Goal: Transaction & Acquisition: Subscribe to service/newsletter

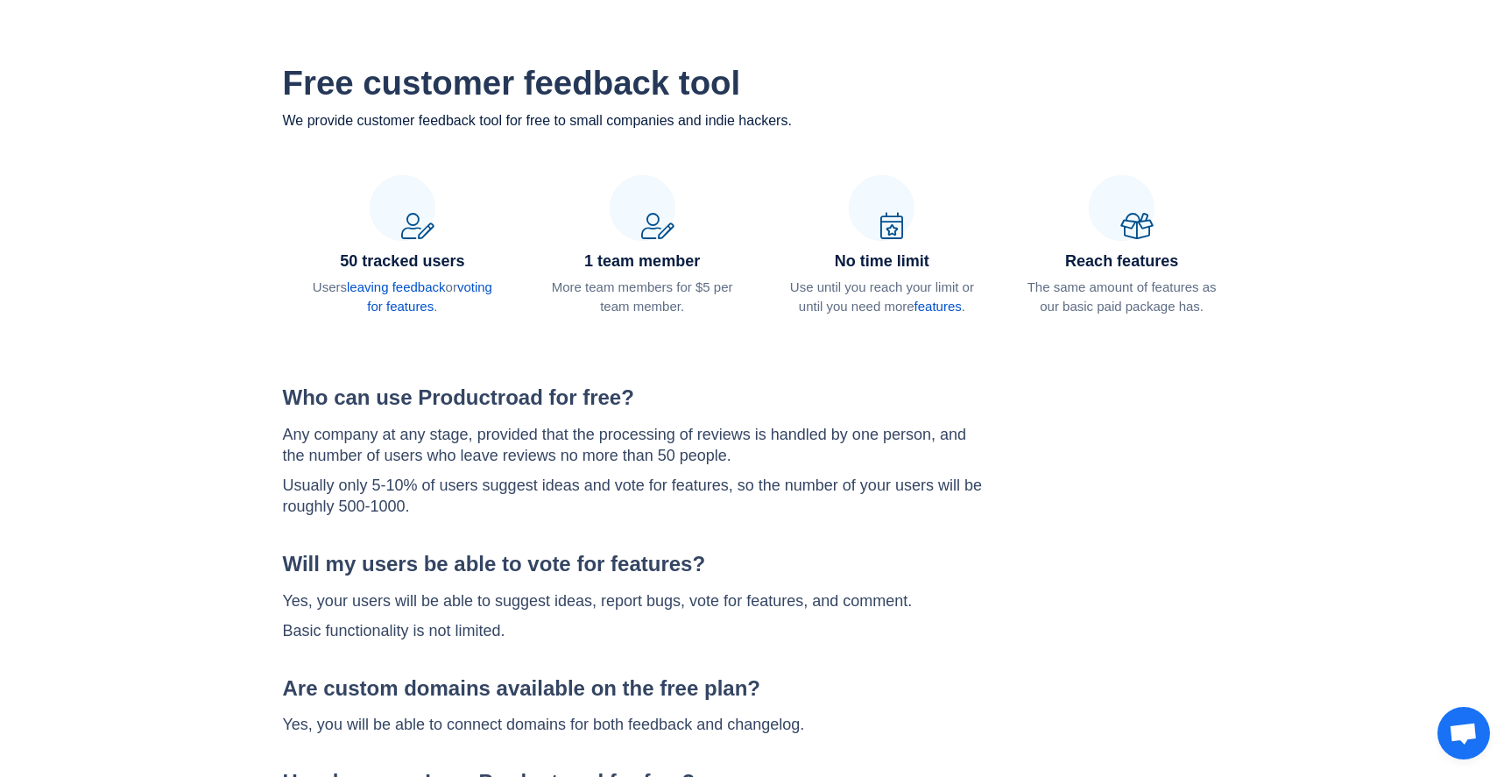
scroll to position [98, 0]
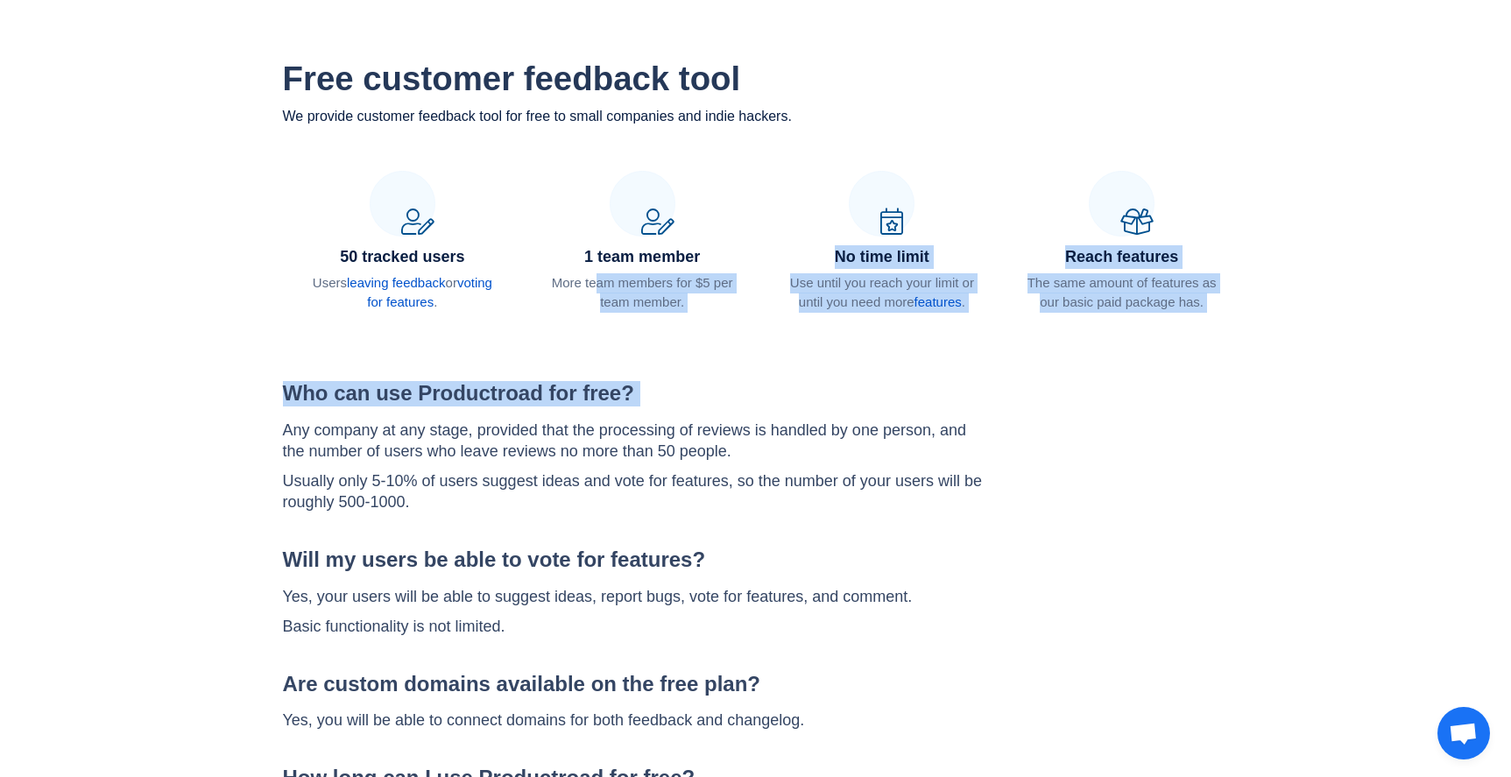
drag, startPoint x: 595, startPoint y: 284, endPoint x: 667, endPoint y: 417, distance: 151.7
click at [667, 413] on div "Free customer feedback tool We provide customer feedback tool for free to small…" at bounding box center [756, 597] width 999 height 1077
click at [670, 420] on p "Any company at any stage, provided that the processing of reviews is handled by…" at bounding box center [633, 441] width 701 height 42
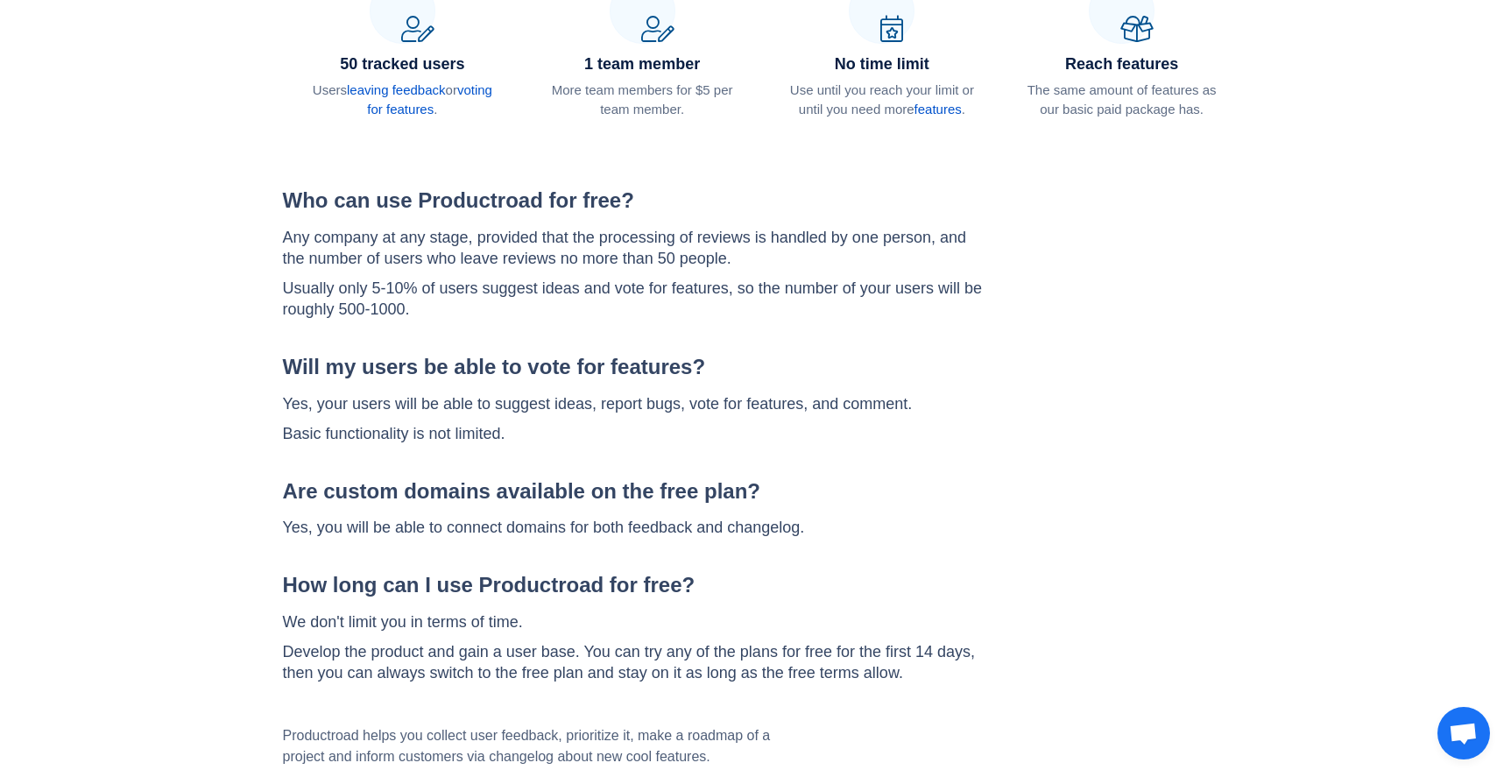
scroll to position [292, 0]
click at [482, 222] on div "Who can use Productroad for free? Any company at any stage, provided that the p…" at bounding box center [633, 252] width 701 height 131
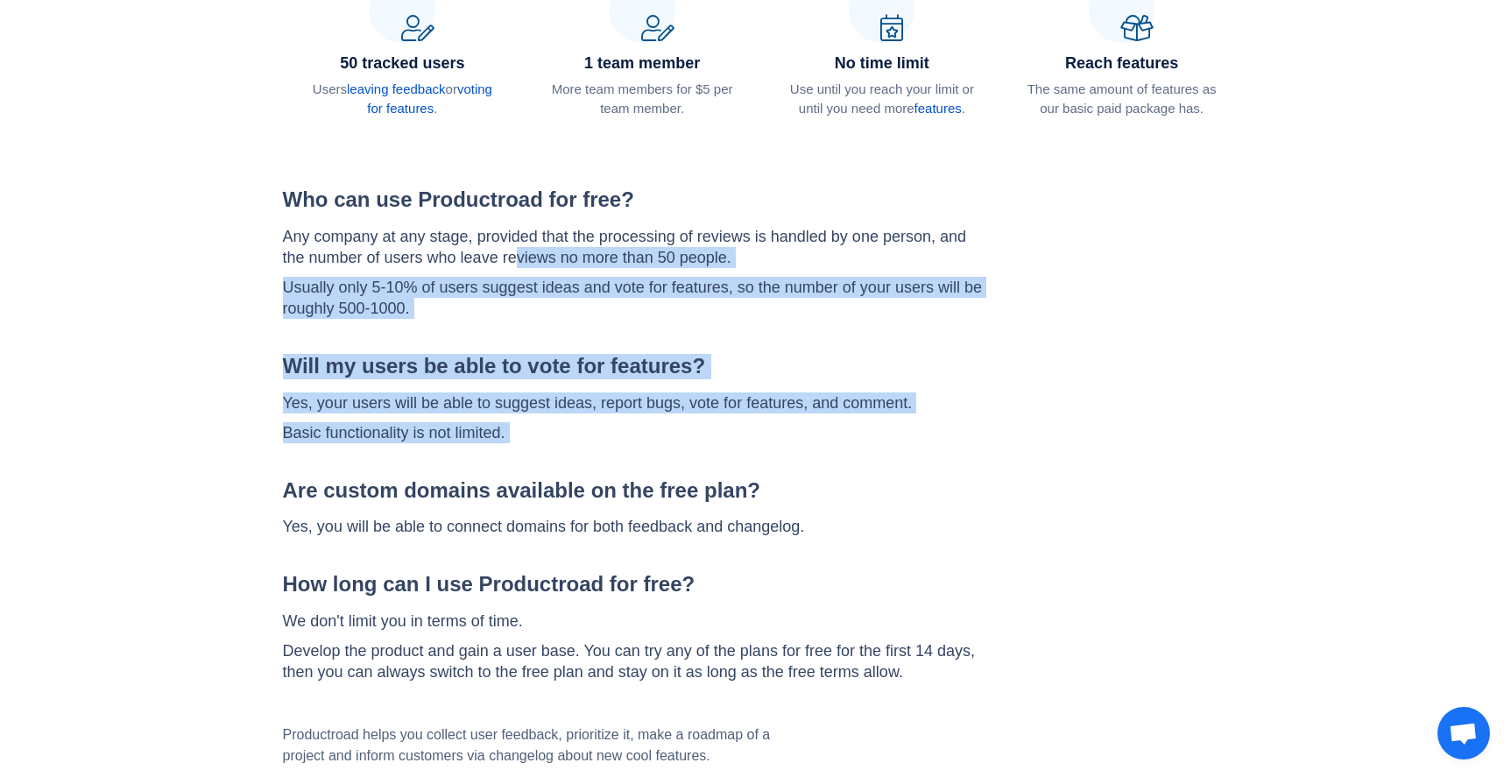
drag, startPoint x: 517, startPoint y: 249, endPoint x: 576, endPoint y: 466, distance: 225.2
click at [576, 466] on div "Who can use Productroad for free? Any company at any stage, provided that the p…" at bounding box center [633, 434] width 701 height 495
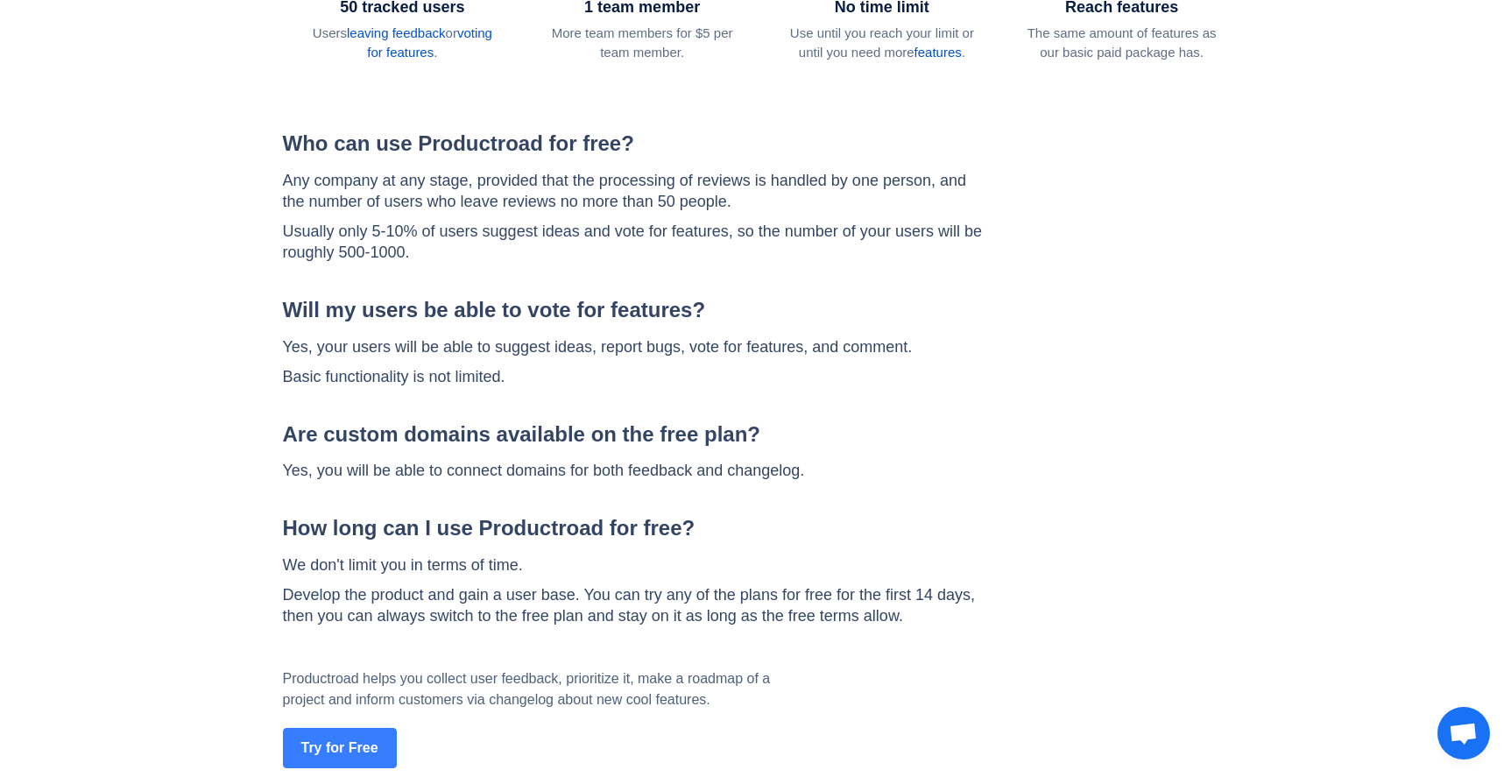
scroll to position [351, 0]
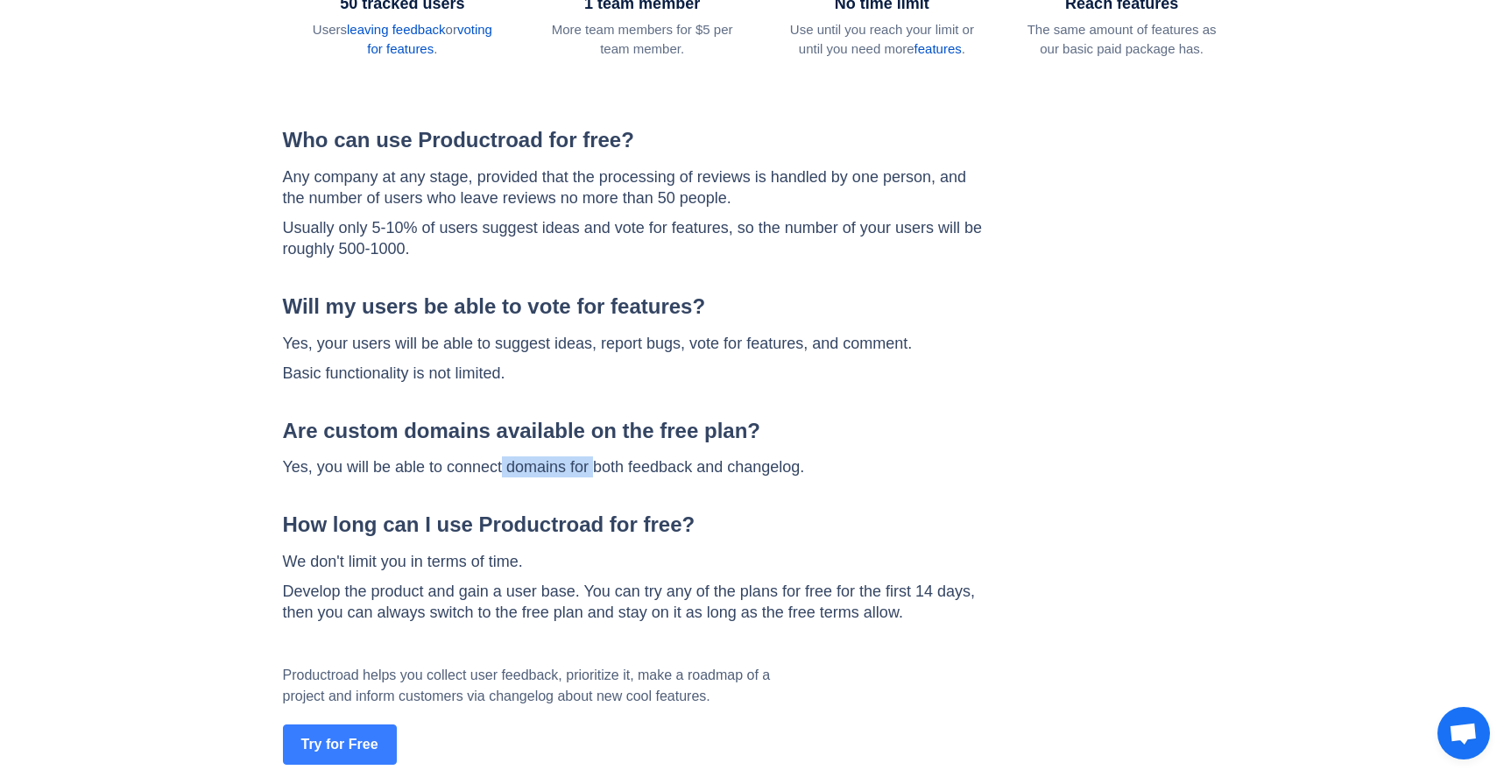
drag, startPoint x: 505, startPoint y: 466, endPoint x: 600, endPoint y: 466, distance: 95.5
click at [600, 466] on p "Yes, you will be able to connect domains for both feedback and changelog." at bounding box center [544, 466] width 522 height 21
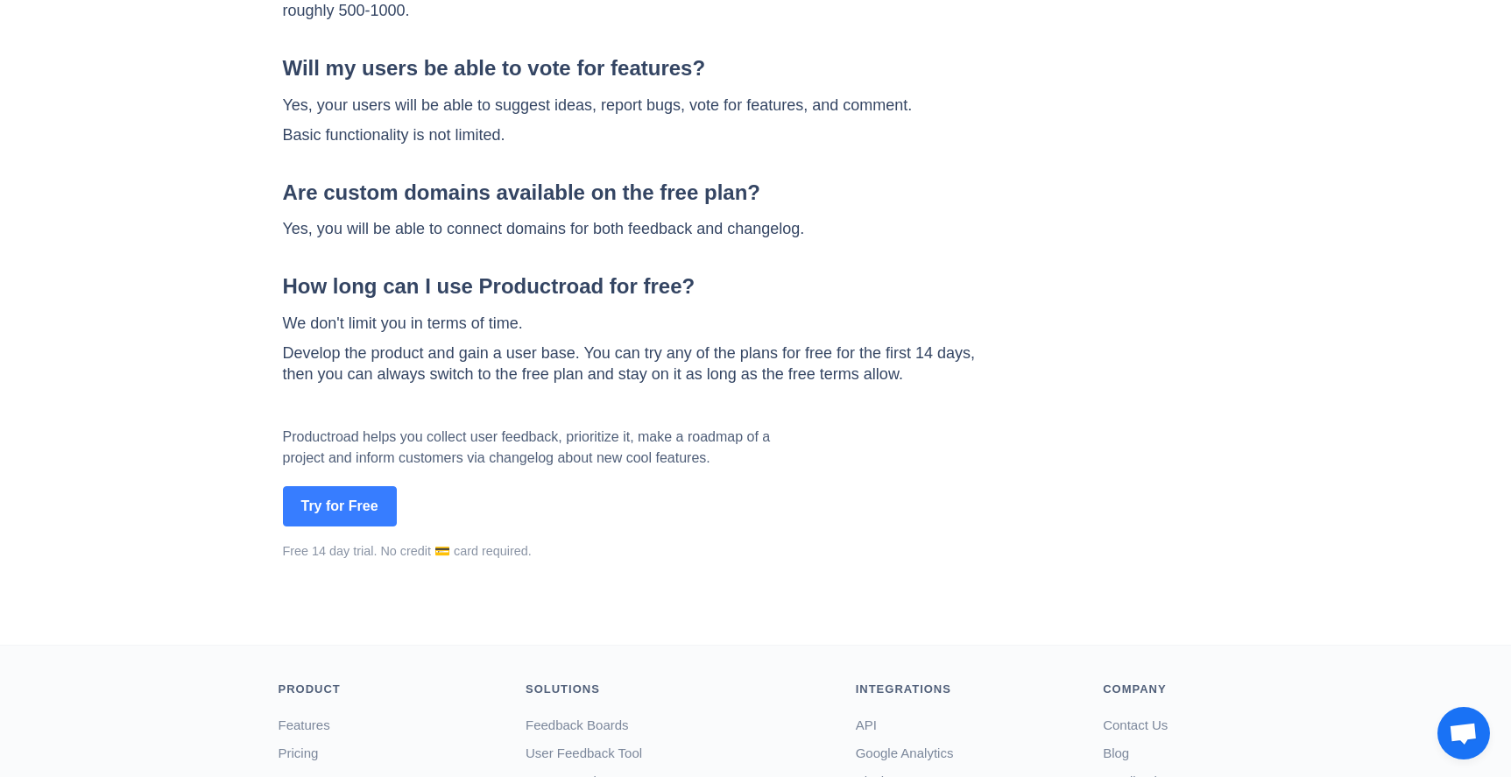
scroll to position [590, 0]
drag, startPoint x: 318, startPoint y: 493, endPoint x: 646, endPoint y: 311, distance: 375.6
click at [647, 311] on div "Free customer feedback tool We provide customer feedback tool for free to small…" at bounding box center [756, 104] width 999 height 1077
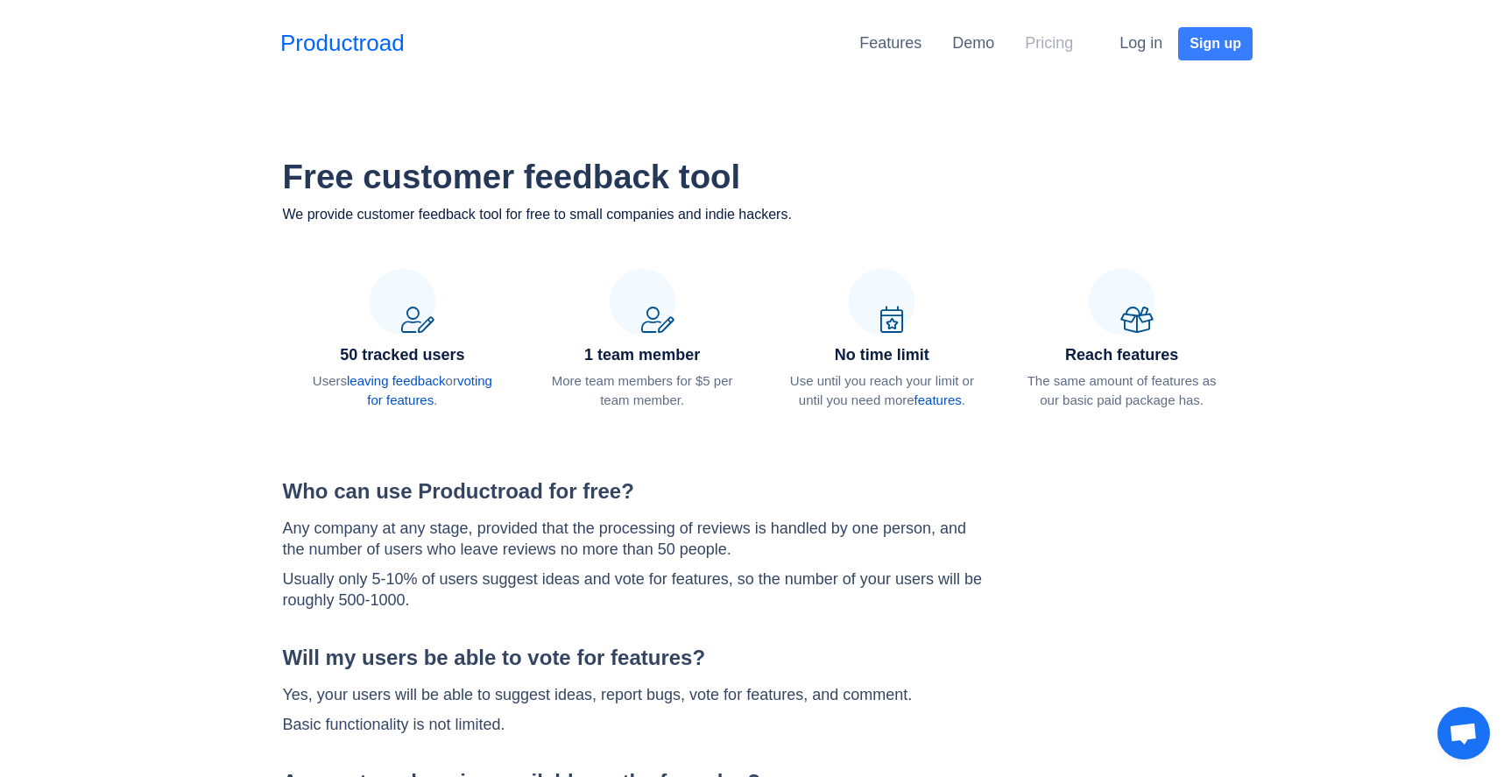
click at [1045, 39] on link "Pricing" at bounding box center [1049, 43] width 48 height 18
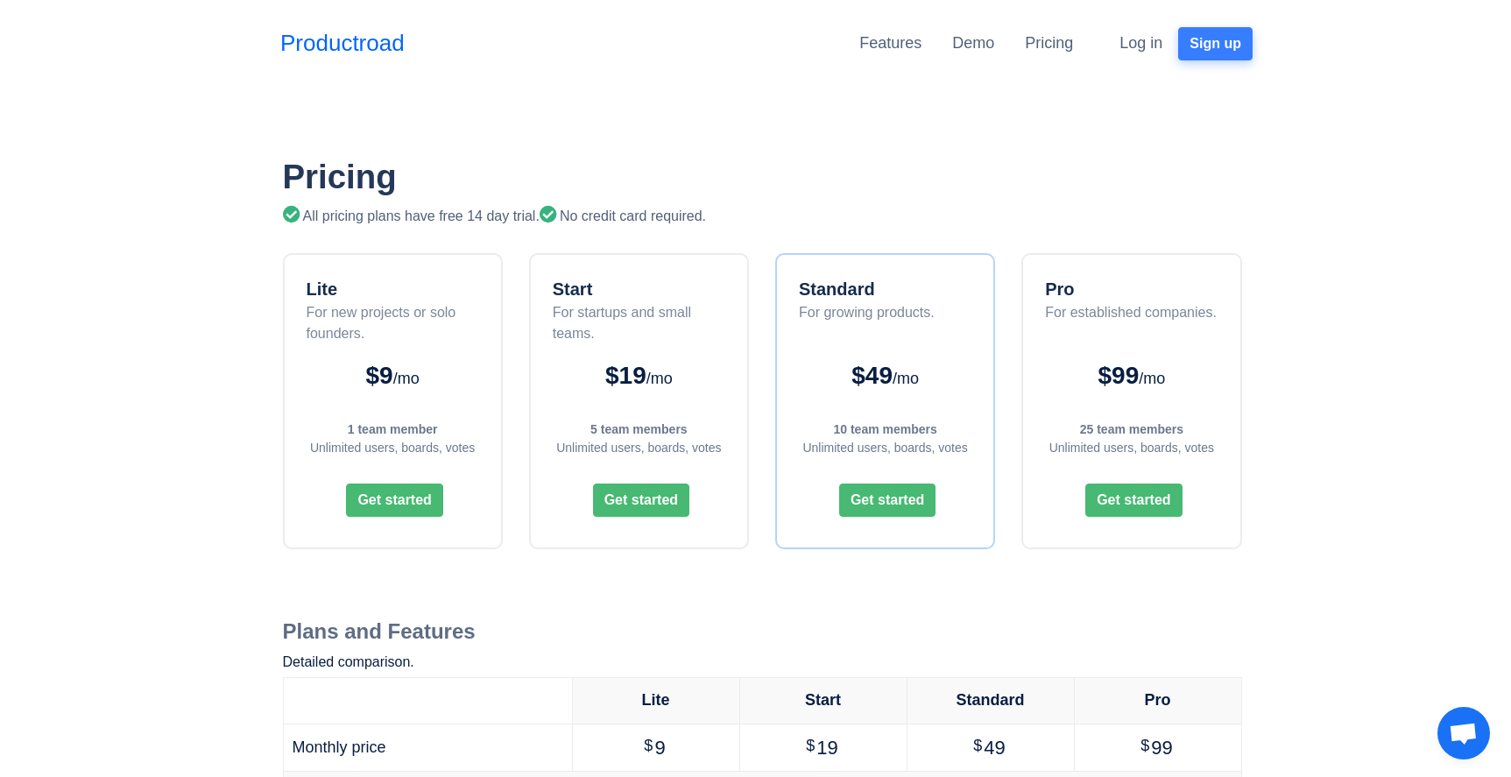
click at [1201, 38] on button "Sign up" at bounding box center [1215, 43] width 74 height 33
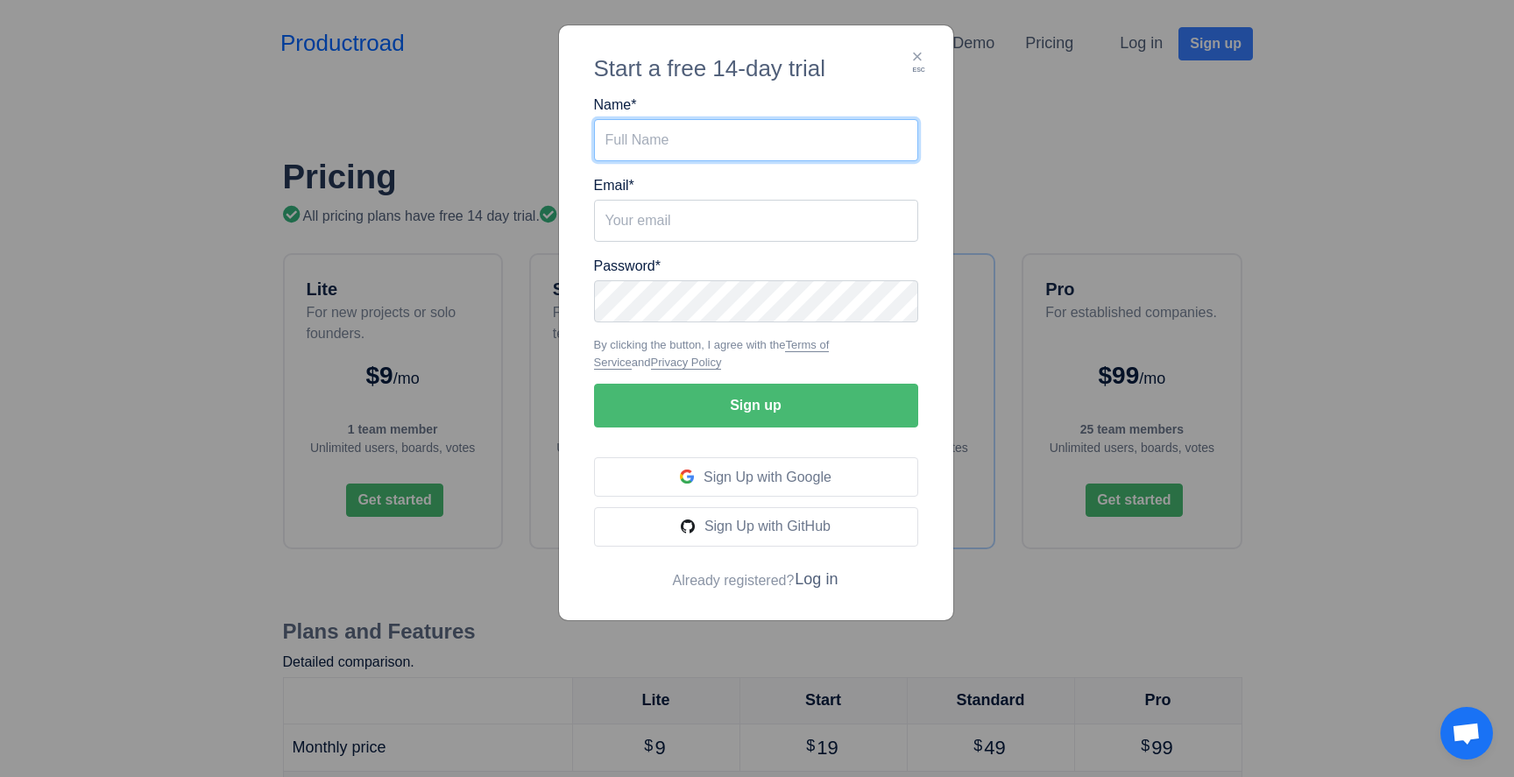
click at [652, 152] on input "Name *" at bounding box center [756, 140] width 324 height 42
type input "TaskMinder"
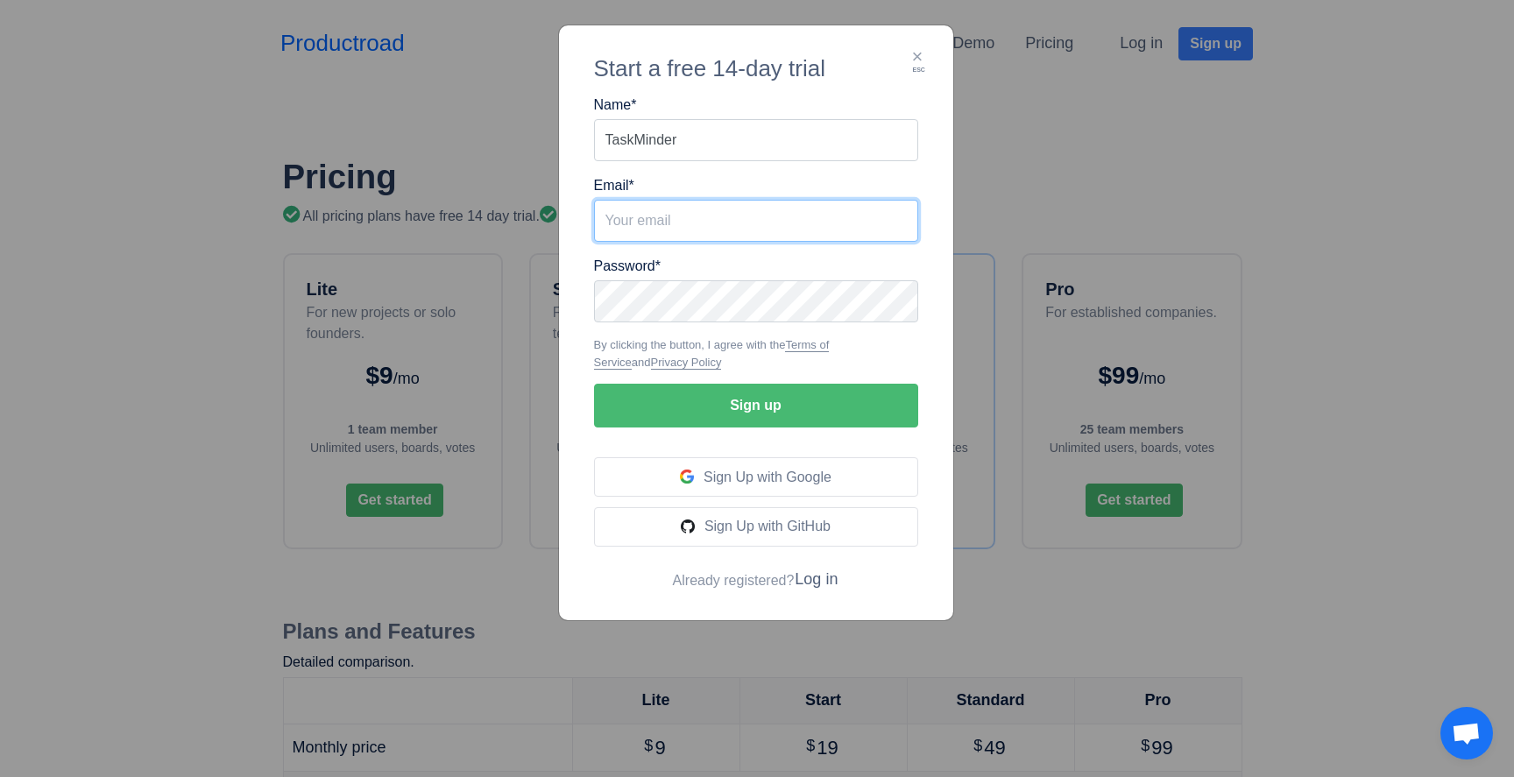
click at [646, 226] on input "Email *" at bounding box center [756, 221] width 324 height 42
type input "mingqili2008@gmail.com"
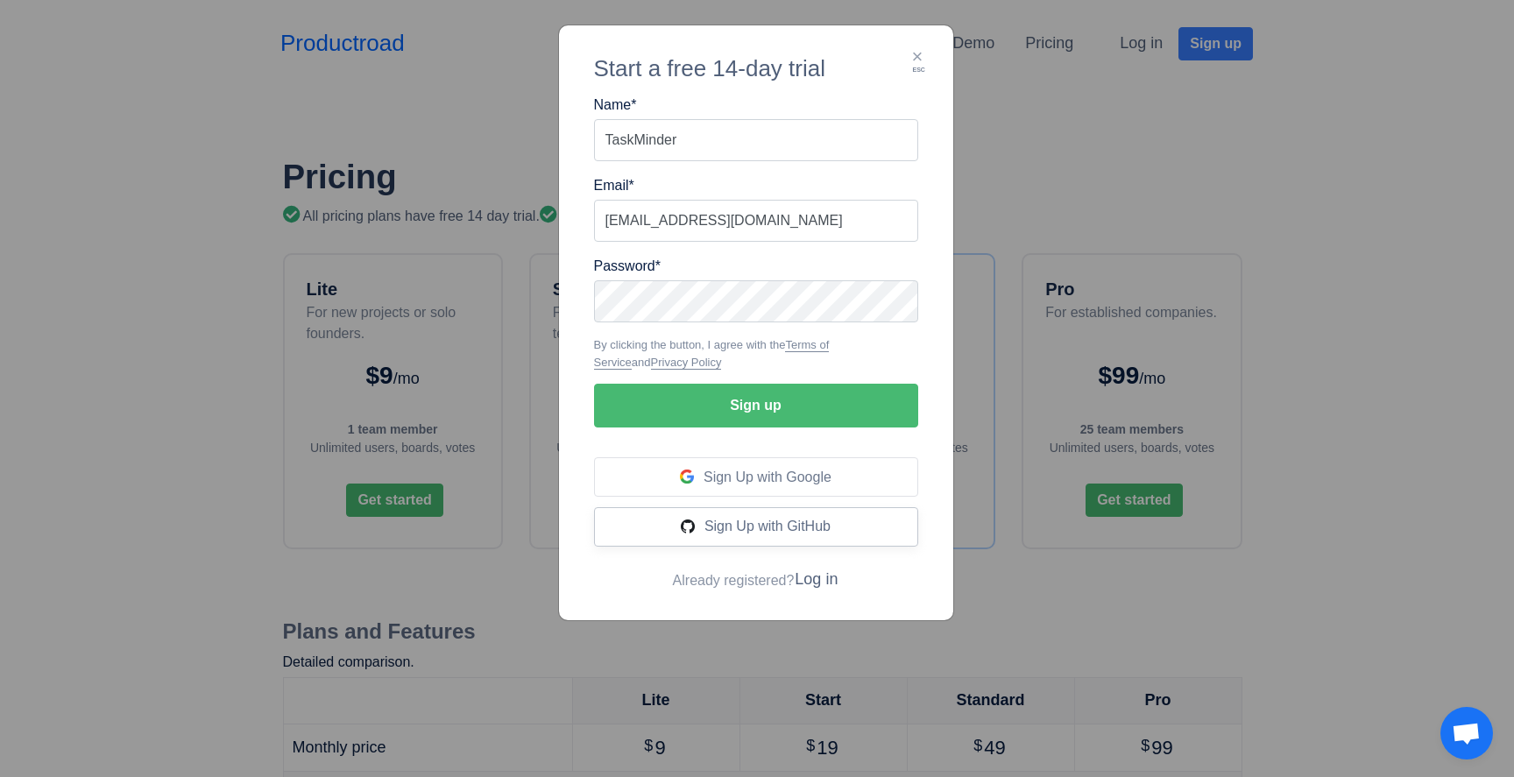
click at [706, 532] on span "Sign Up with GitHub" at bounding box center [767, 526] width 126 height 15
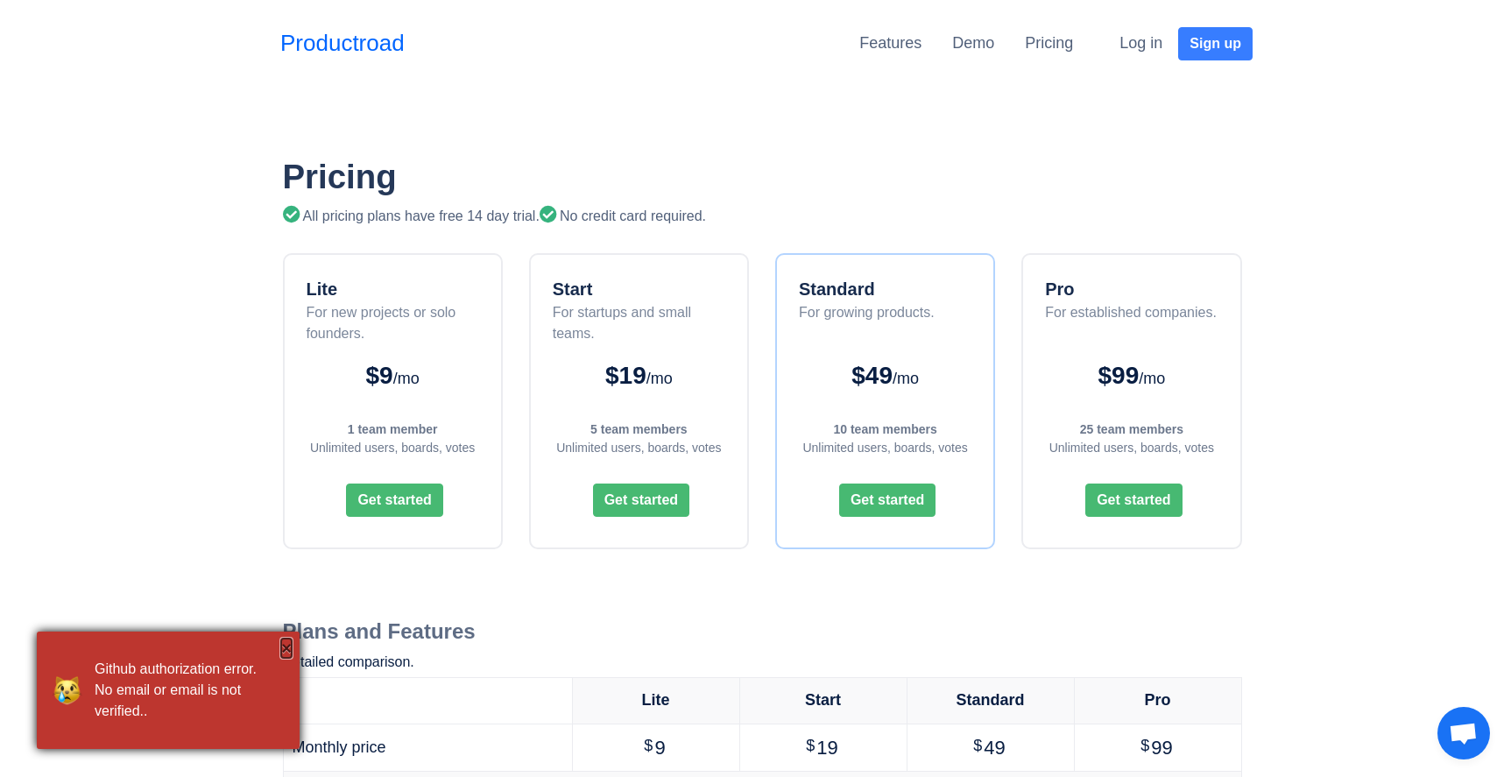
click at [281, 645] on button "×" at bounding box center [286, 648] width 11 height 18
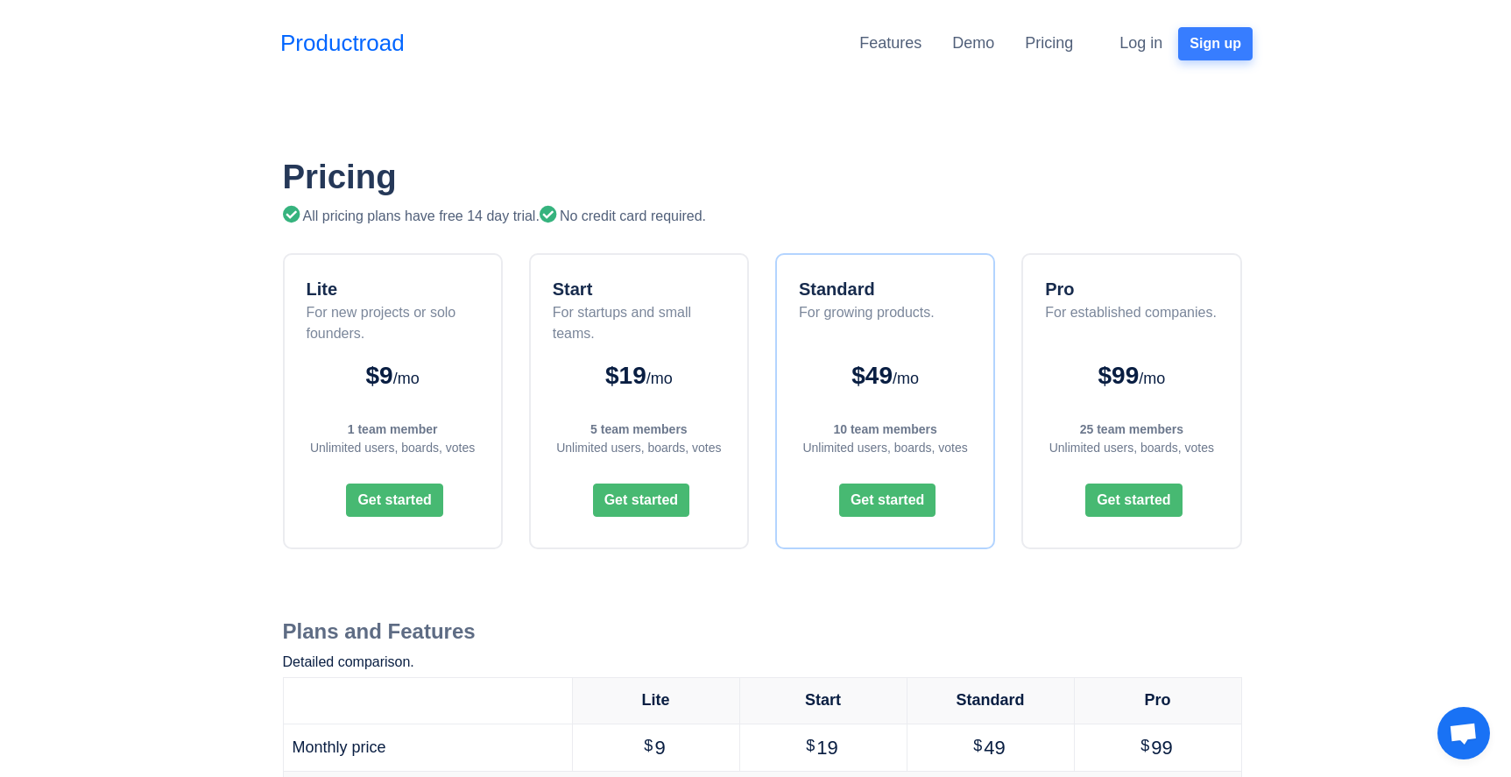
click at [1202, 46] on button "Sign up" at bounding box center [1215, 43] width 74 height 33
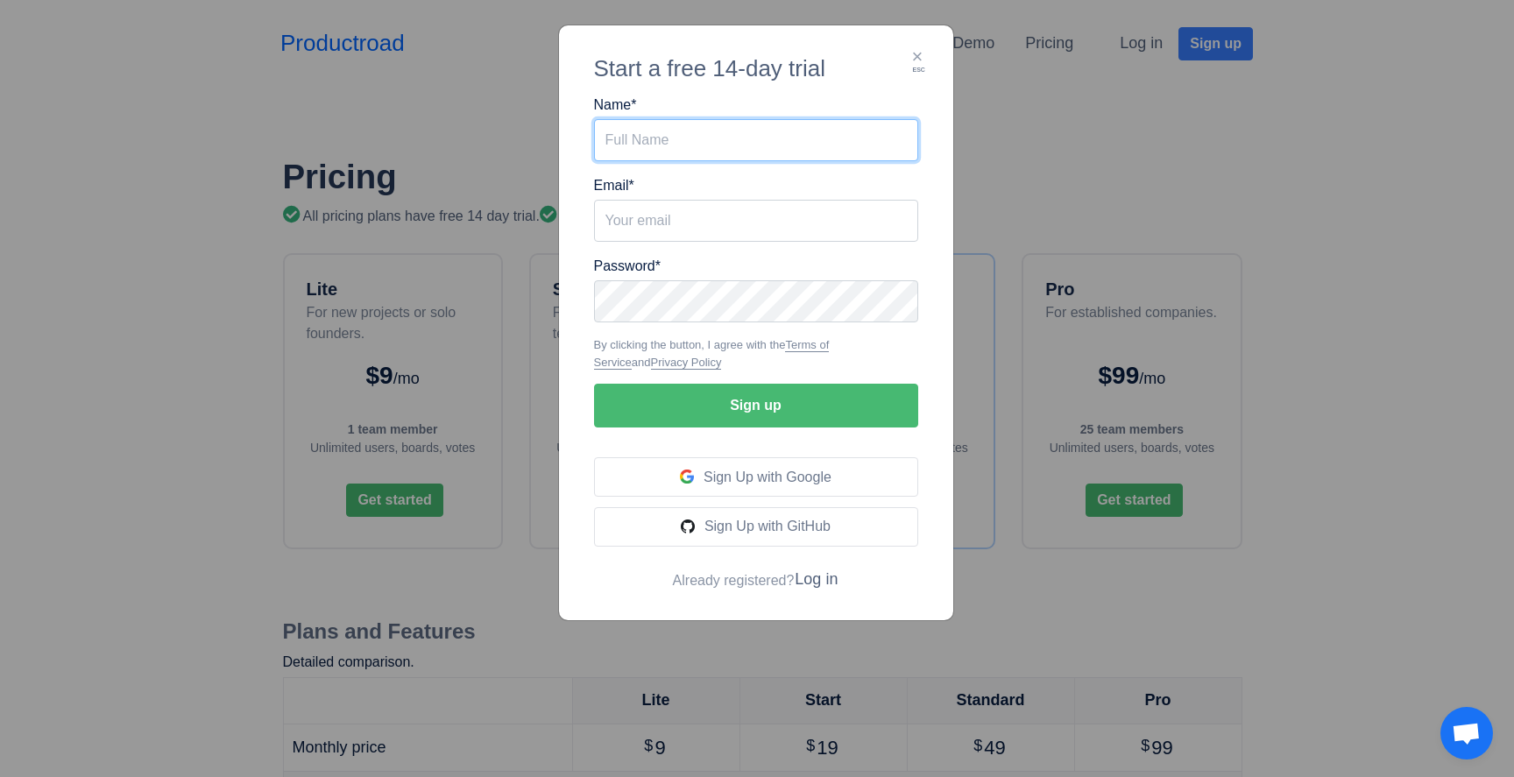
click at [717, 135] on input "Name *" at bounding box center [756, 140] width 324 height 42
type input "TaskMinder"
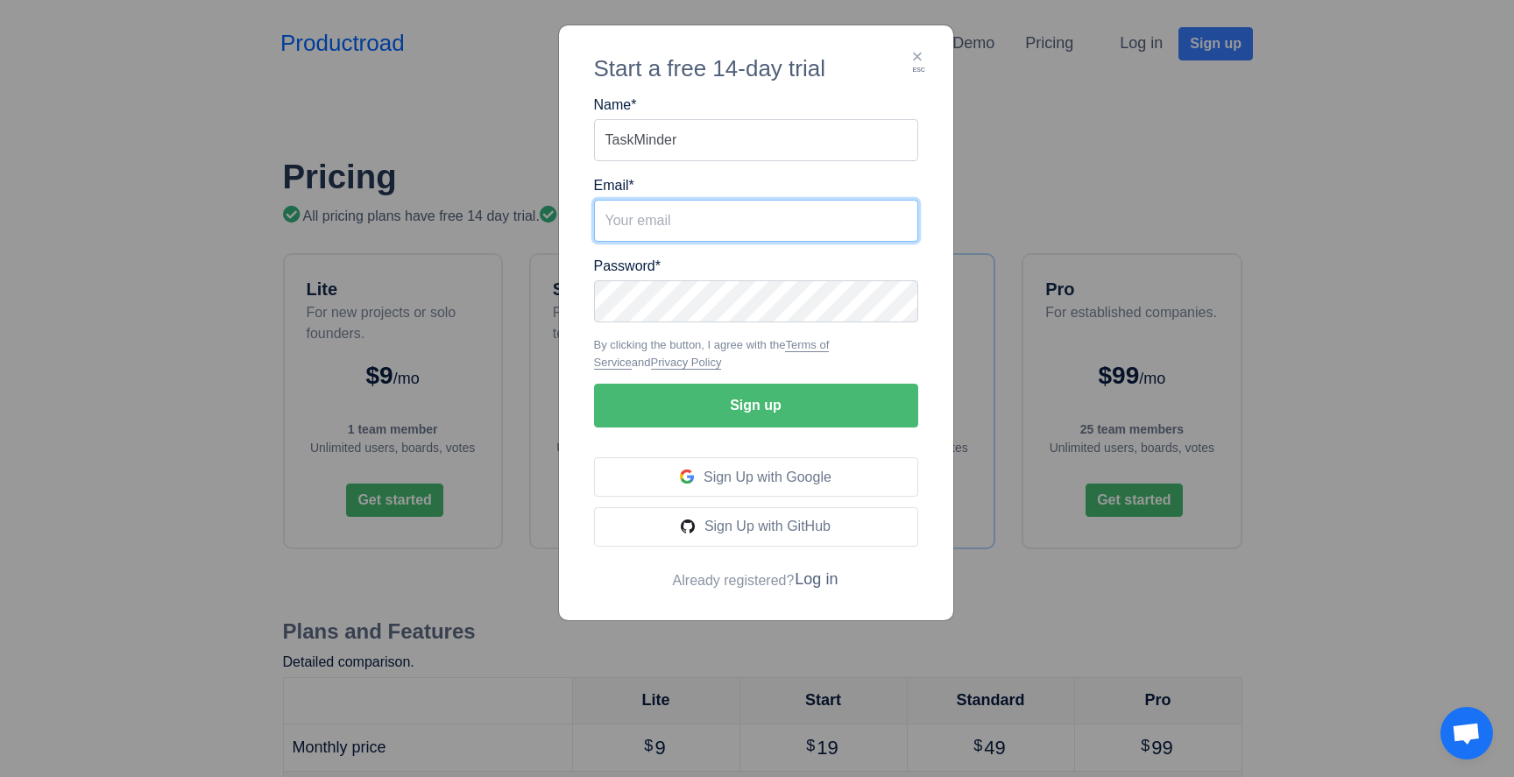
click at [707, 224] on input "Email *" at bounding box center [756, 221] width 324 height 42
type input "mingqili2008@gmail.com"
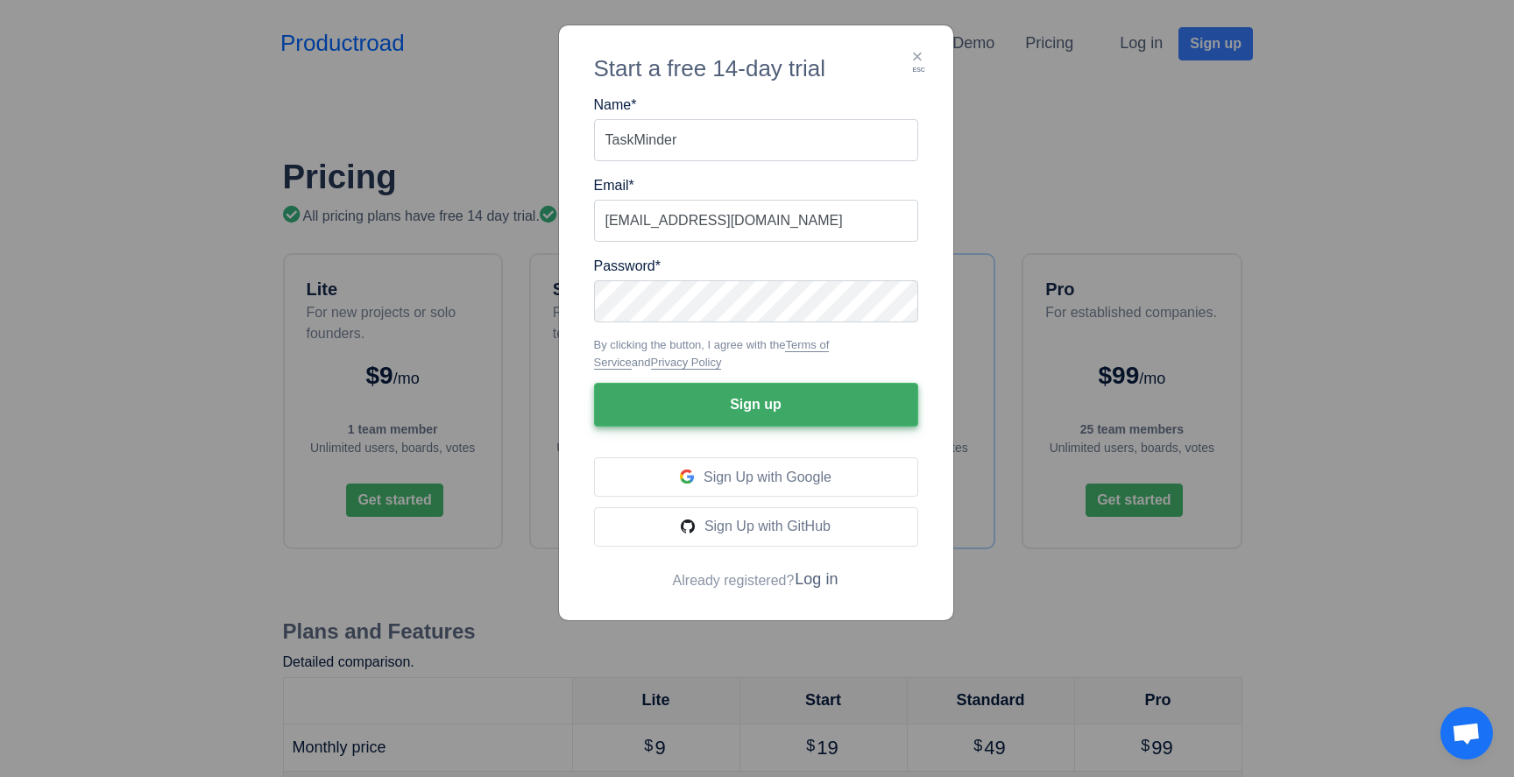
click at [838, 400] on button "Sign up" at bounding box center [756, 405] width 324 height 44
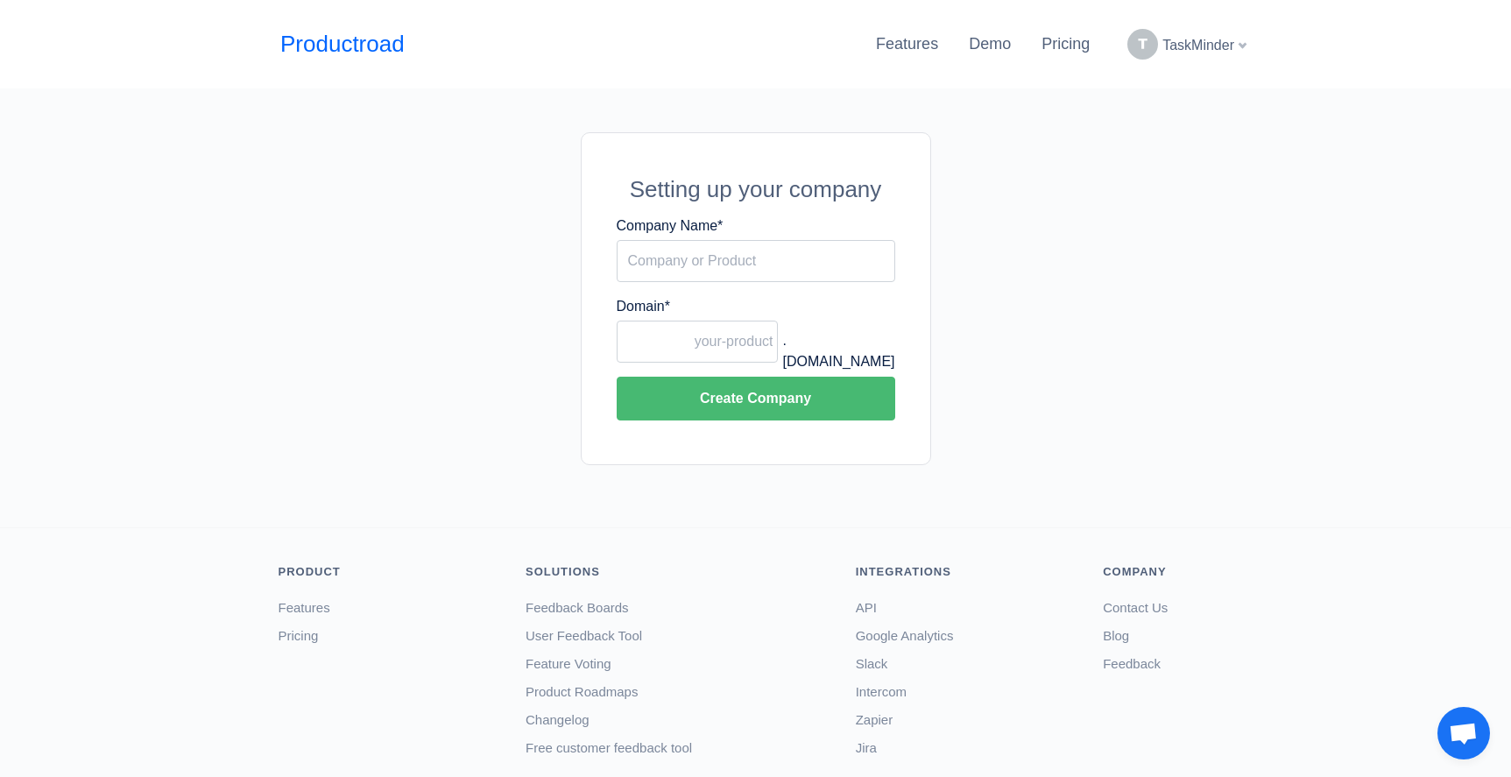
click at [1217, 171] on div "Setting up your company Company Name * Domain * .[DOMAIN_NAME] Create Company" at bounding box center [756, 298] width 999 height 333
click at [700, 248] on input "Company Name *" at bounding box center [756, 261] width 279 height 42
type input "TaskMinder"
click at [674, 338] on input "Domain *" at bounding box center [698, 342] width 162 height 42
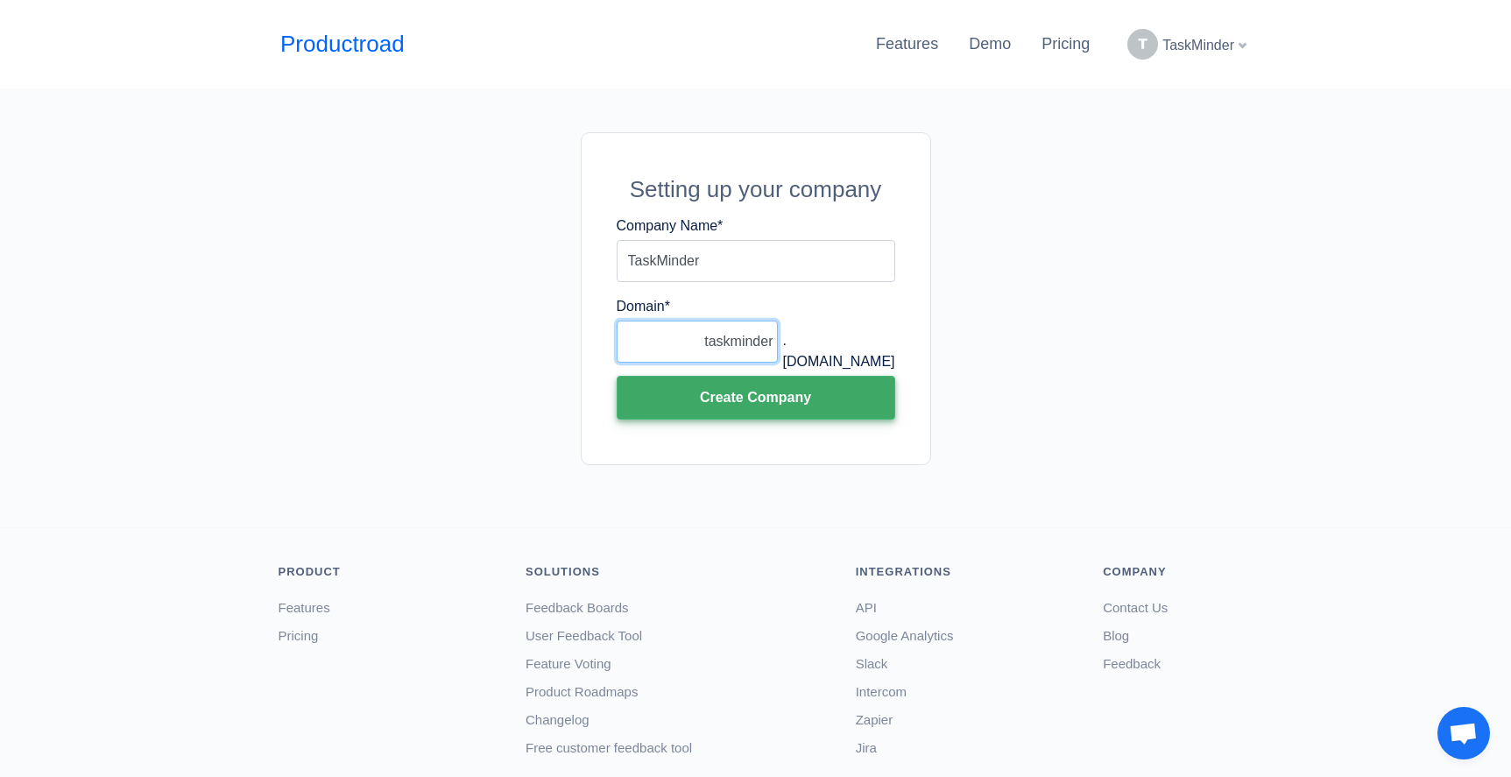
type input "taskminder"
click at [750, 395] on button "Create Company" at bounding box center [756, 398] width 279 height 44
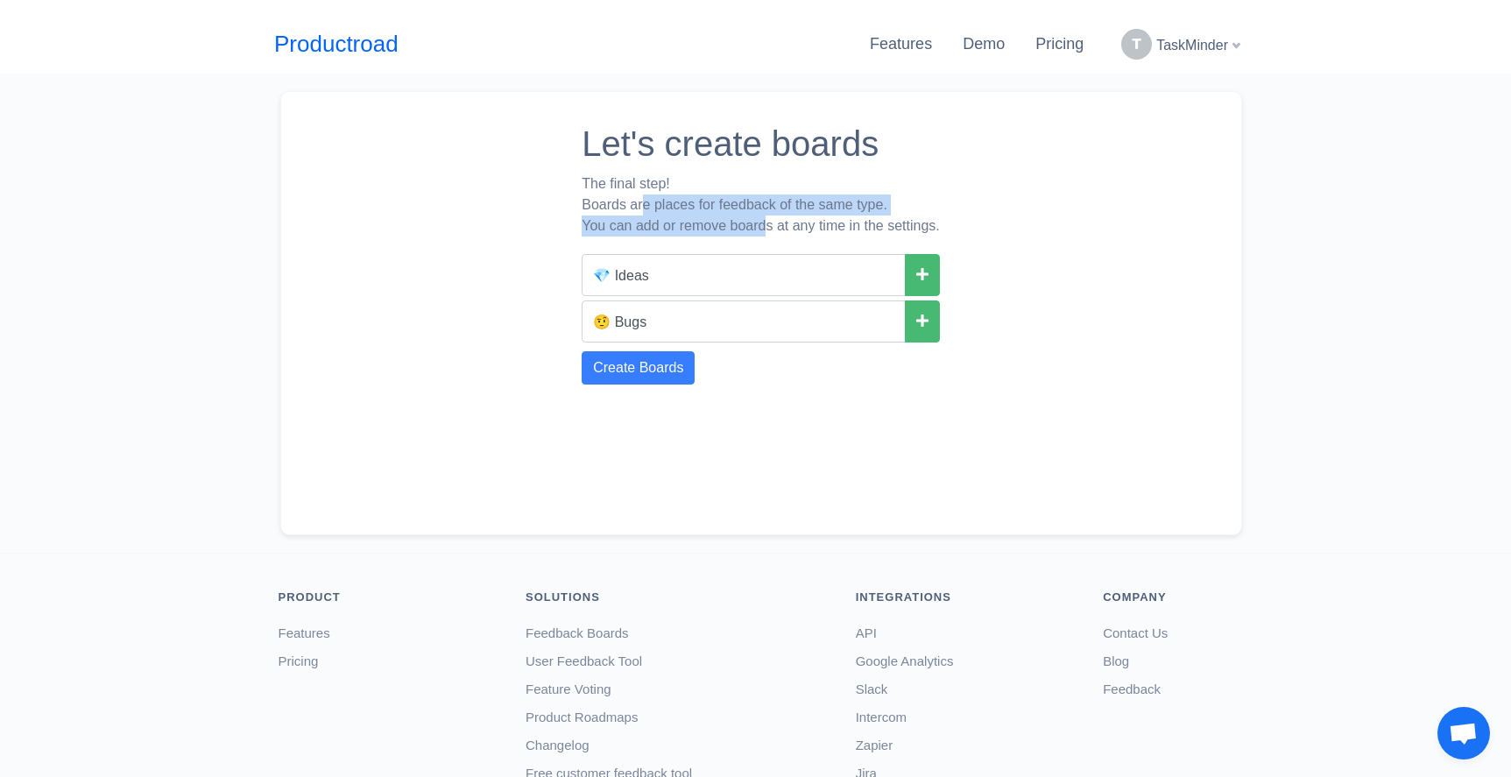
drag, startPoint x: 643, startPoint y: 198, endPoint x: 764, endPoint y: 216, distance: 122.3
click at [764, 216] on div "The final step! Boards are places for feedback of the same type. You can add or…" at bounding box center [761, 204] width 358 height 63
click at [932, 273] on button at bounding box center [922, 274] width 35 height 42
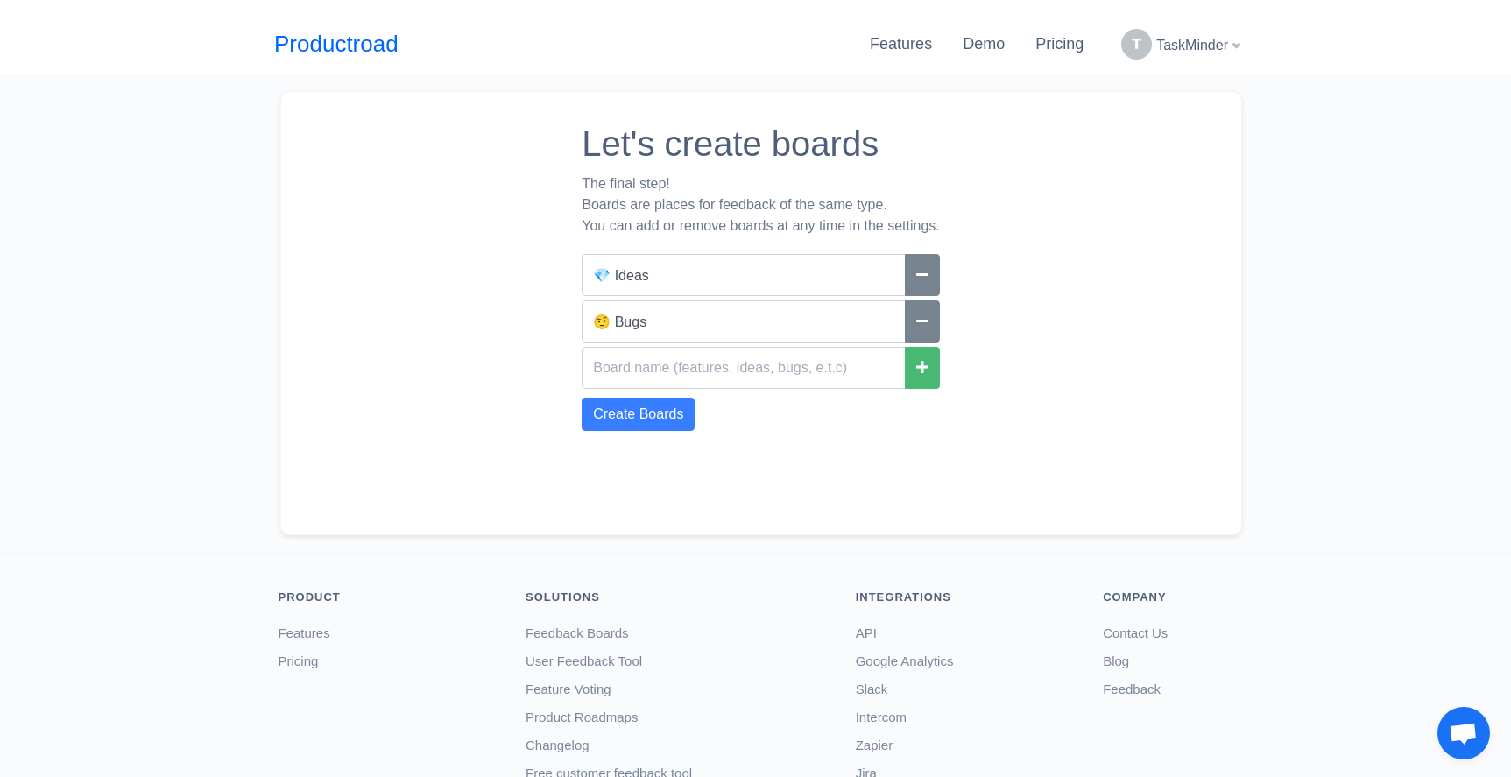
click at [951, 413] on div "Let's create boards The final step! Boards are places for feedback of the same …" at bounding box center [761, 313] width 962 height 444
click at [940, 334] on button at bounding box center [922, 321] width 35 height 42
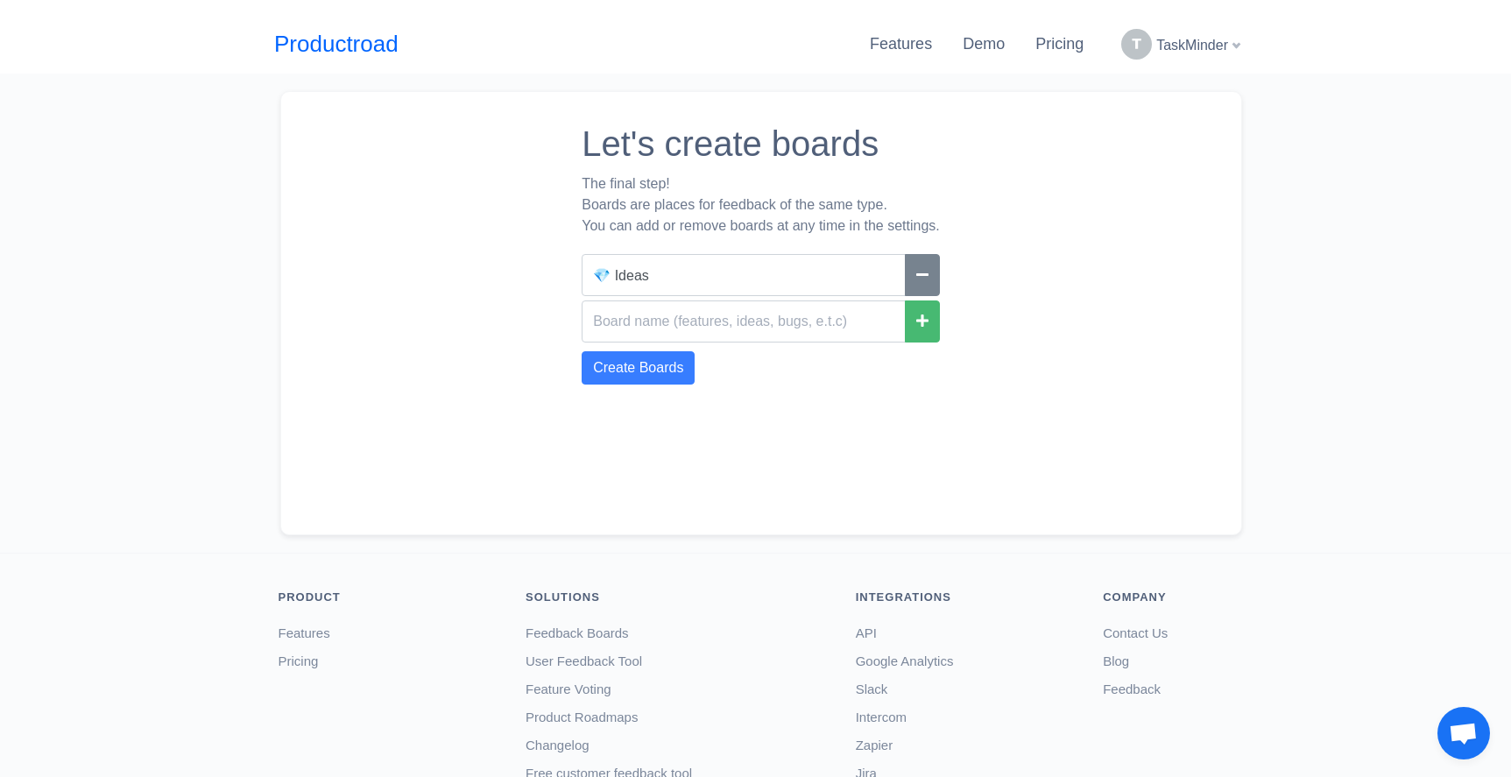
click at [804, 377] on div "Create Boards" at bounding box center [761, 367] width 358 height 33
click at [628, 265] on input "💎 Ideas" at bounding box center [744, 275] width 324 height 42
click at [607, 271] on input "💎 Ideas" at bounding box center [744, 275] width 324 height 42
drag, startPoint x: 653, startPoint y: 270, endPoint x: 510, endPoint y: 271, distance: 142.8
click at [510, 271] on div "Let's create boards The final step! Boards are places for feedback of the same …" at bounding box center [761, 313] width 962 height 444
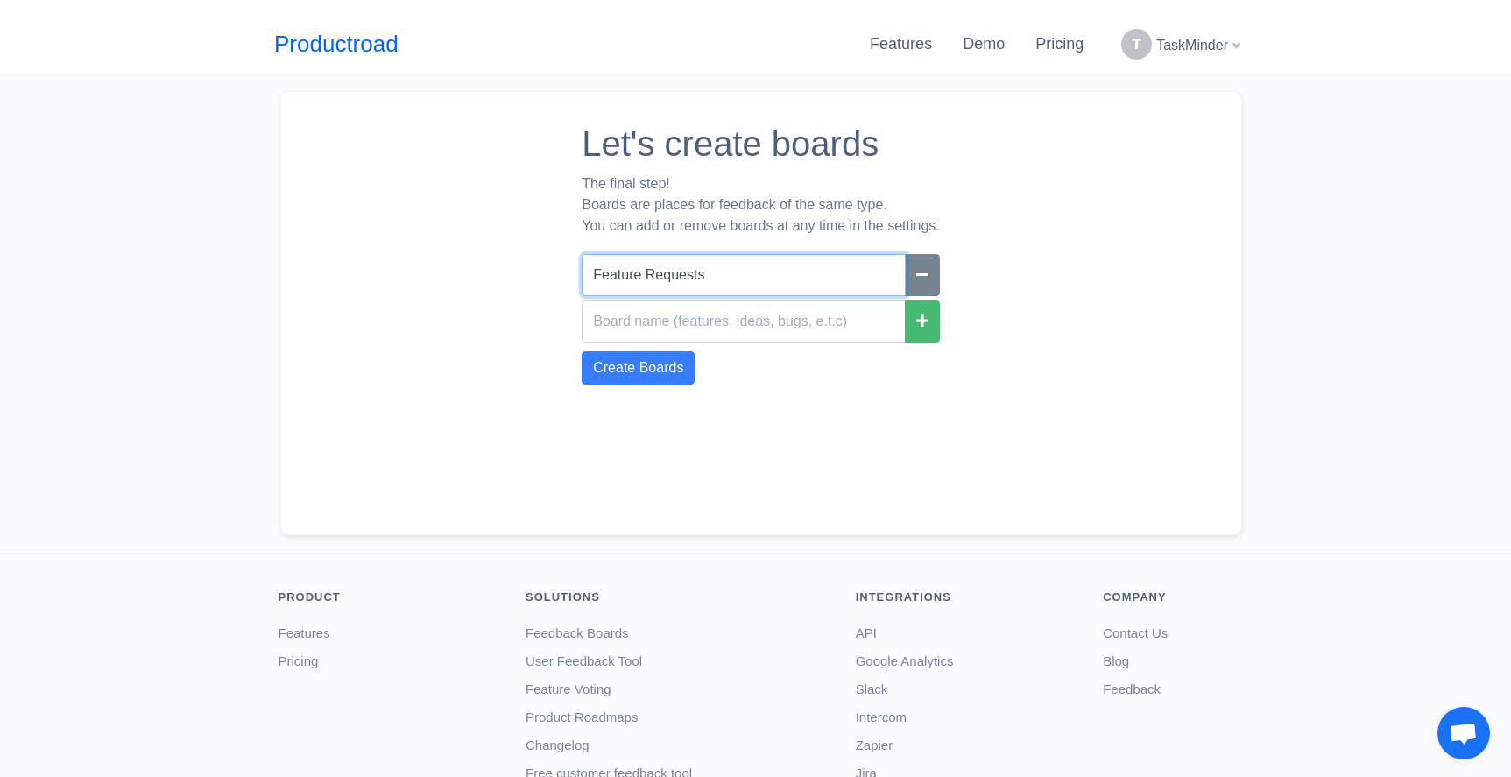
type input "Feature Requests"
click at [865, 407] on div "Let's create boards The final step! Boards are places for feedback of the same …" at bounding box center [761, 312] width 358 height 407
click at [647, 316] on input "text" at bounding box center [744, 321] width 324 height 42
click at [745, 371] on div "Create Boards" at bounding box center [761, 367] width 358 height 33
click at [752, 326] on input "text" at bounding box center [744, 321] width 324 height 42
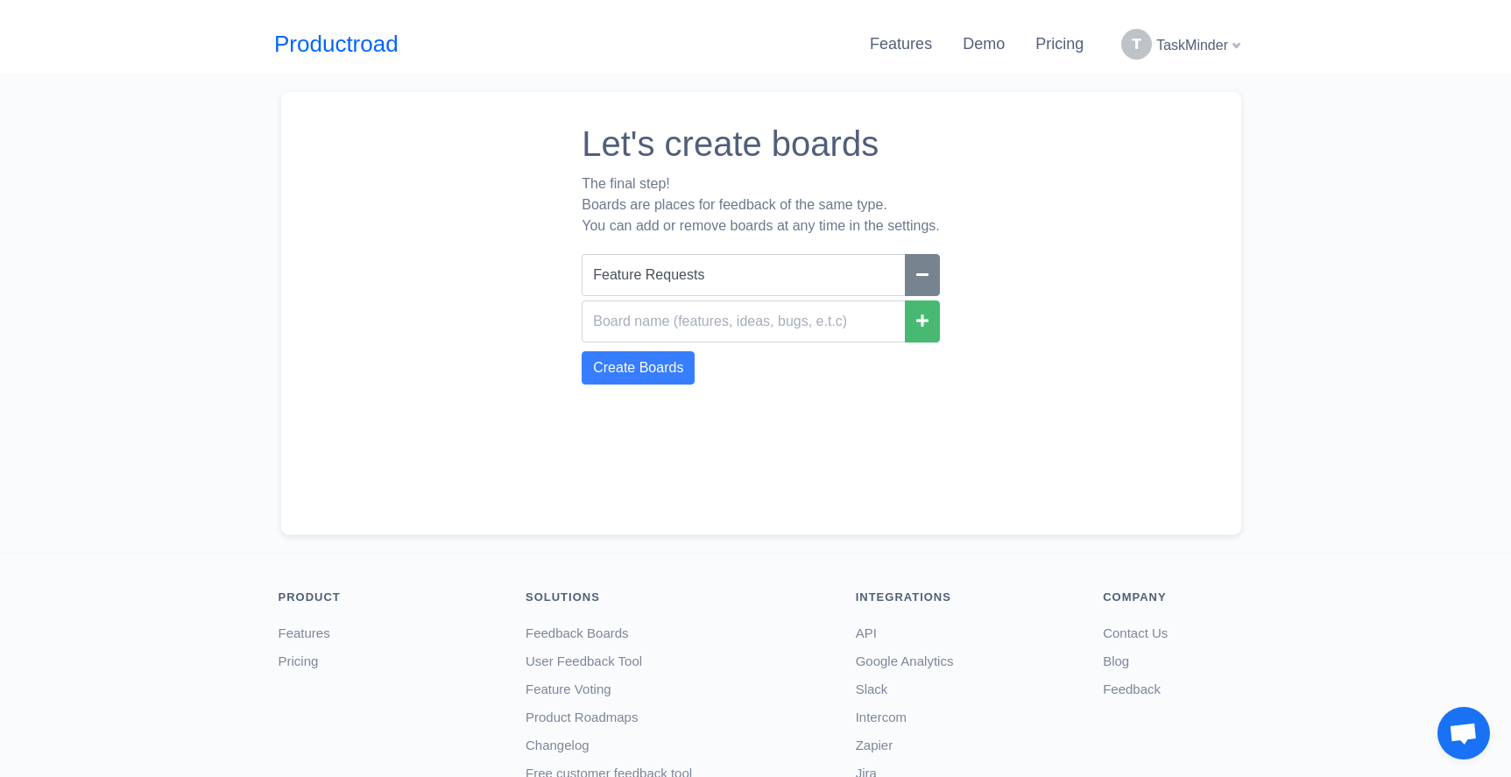
click at [764, 381] on div "Create Boards" at bounding box center [761, 367] width 358 height 33
click at [678, 365] on button "Create Boards" at bounding box center [638, 367] width 113 height 33
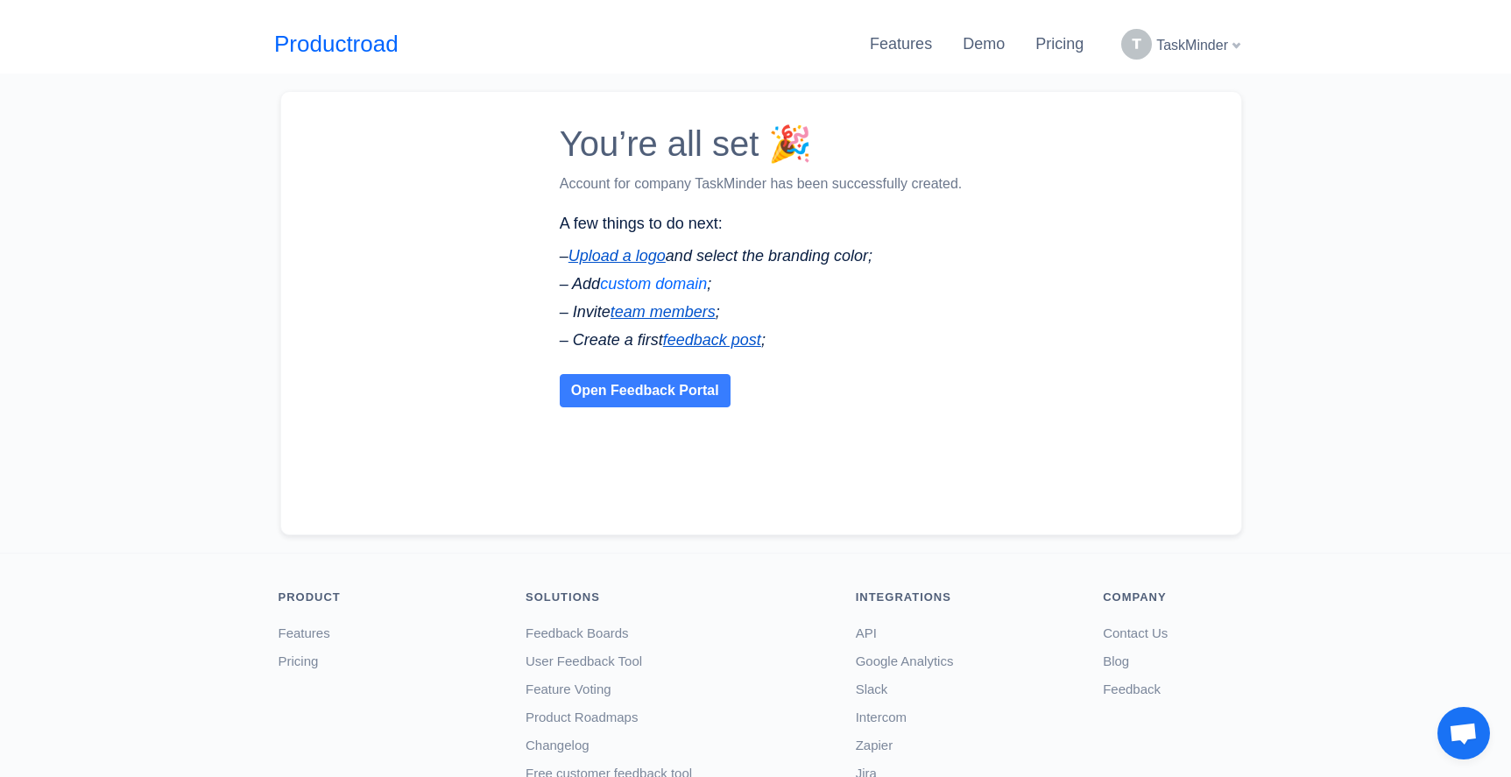
click at [700, 286] on link "custom domain" at bounding box center [653, 284] width 107 height 18
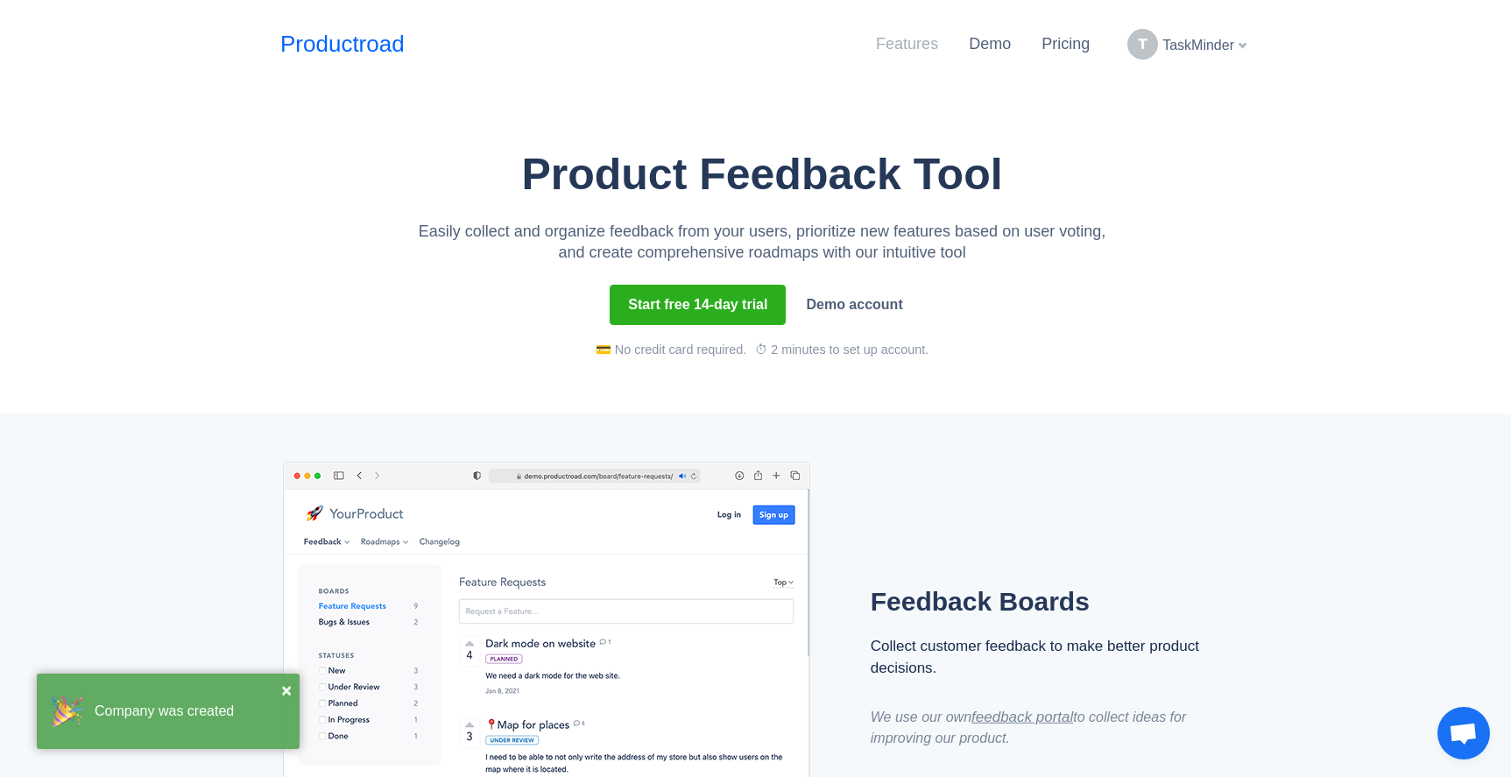
click at [921, 46] on link "Features" at bounding box center [907, 44] width 62 height 18
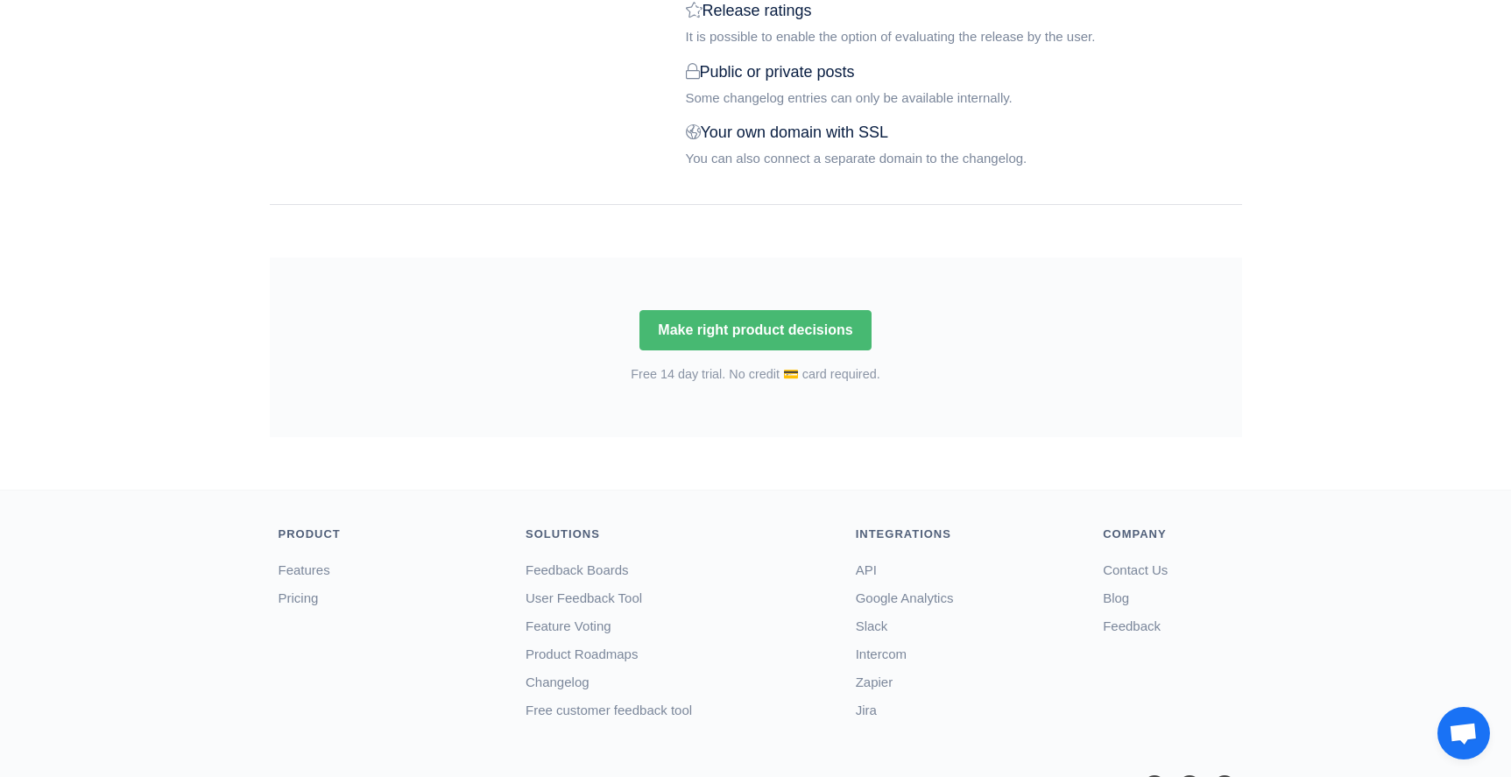
scroll to position [2387, 0]
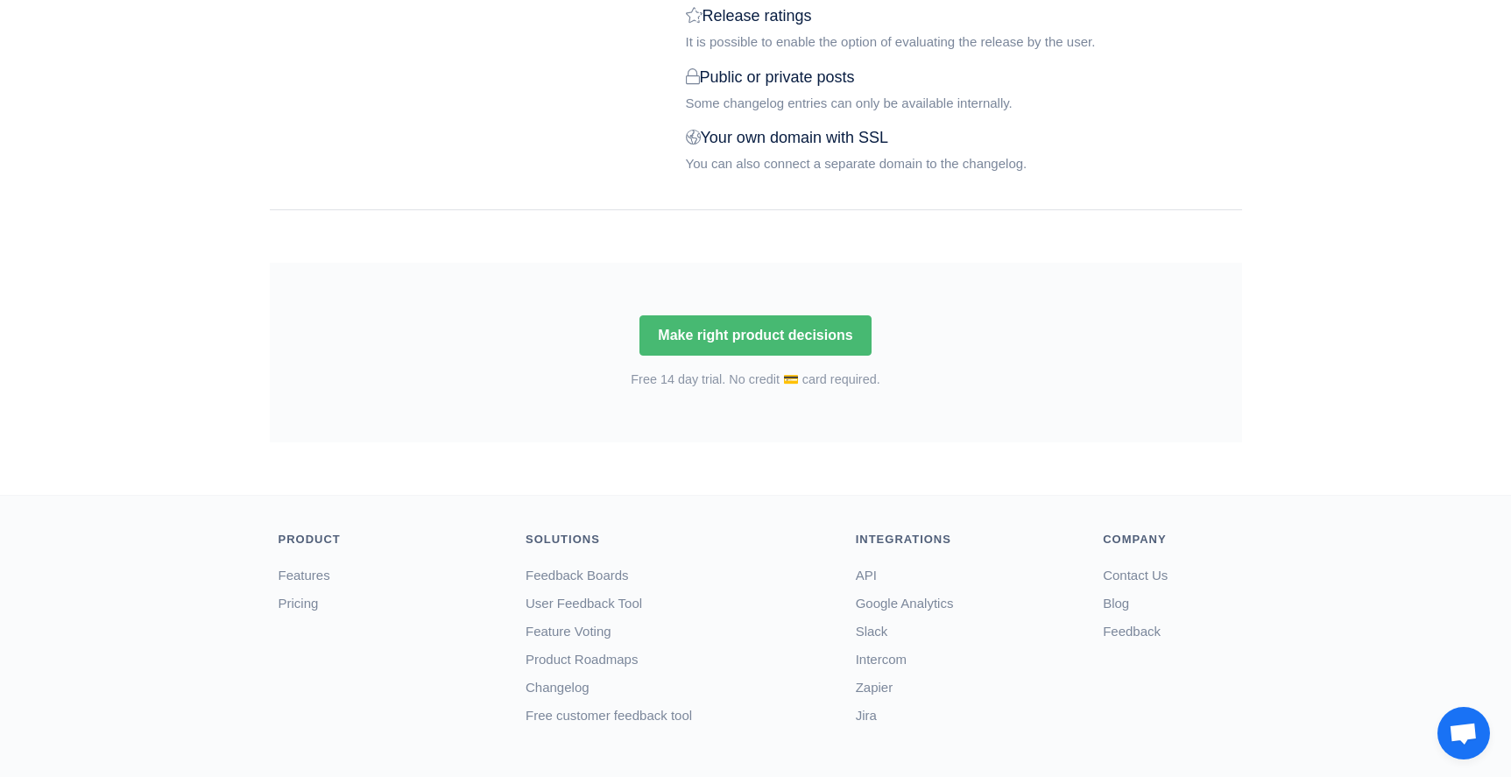
click at [876, 582] on div "API" at bounding box center [967, 575] width 222 height 28
click at [872, 576] on link "API" at bounding box center [866, 575] width 21 height 15
